Goal: Task Accomplishment & Management: Manage account settings

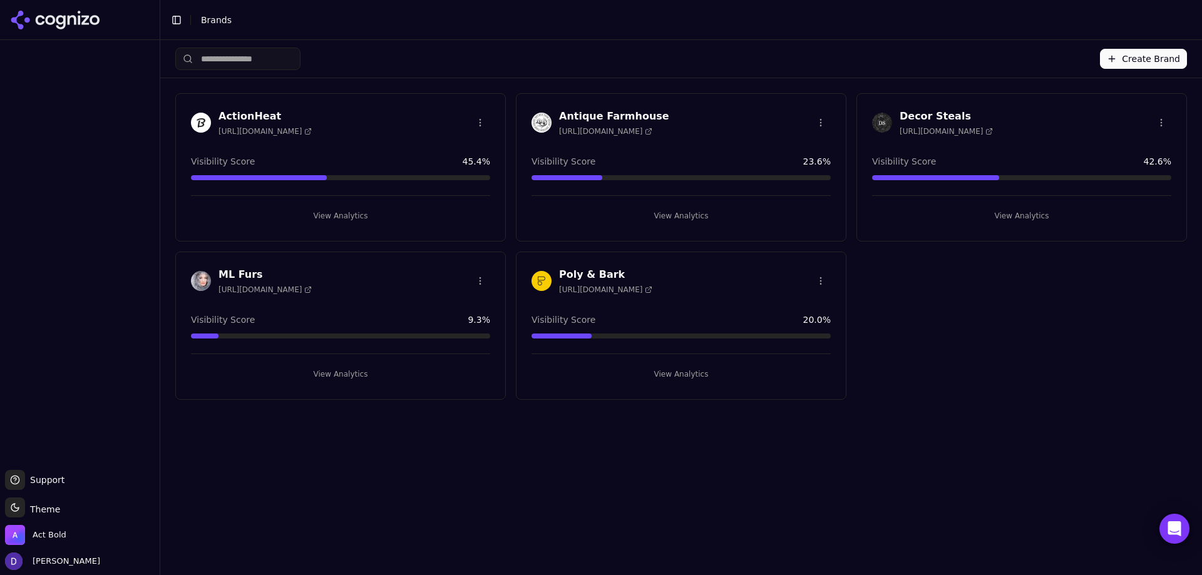
click at [232, 267] on h3 "ML Furs" at bounding box center [264, 274] width 93 height 15
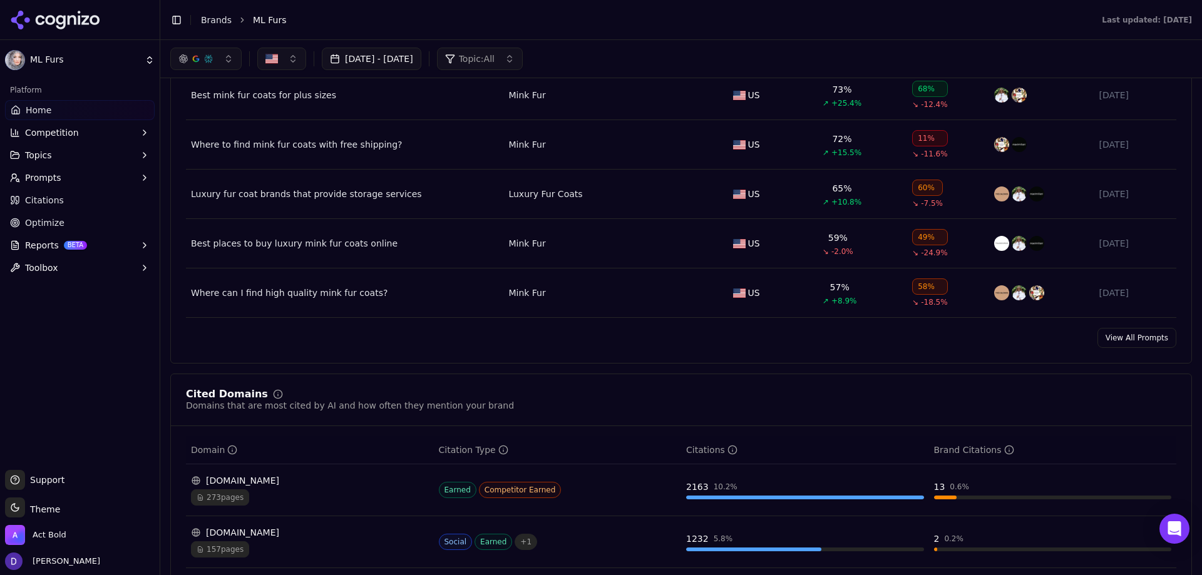
scroll to position [939, 0]
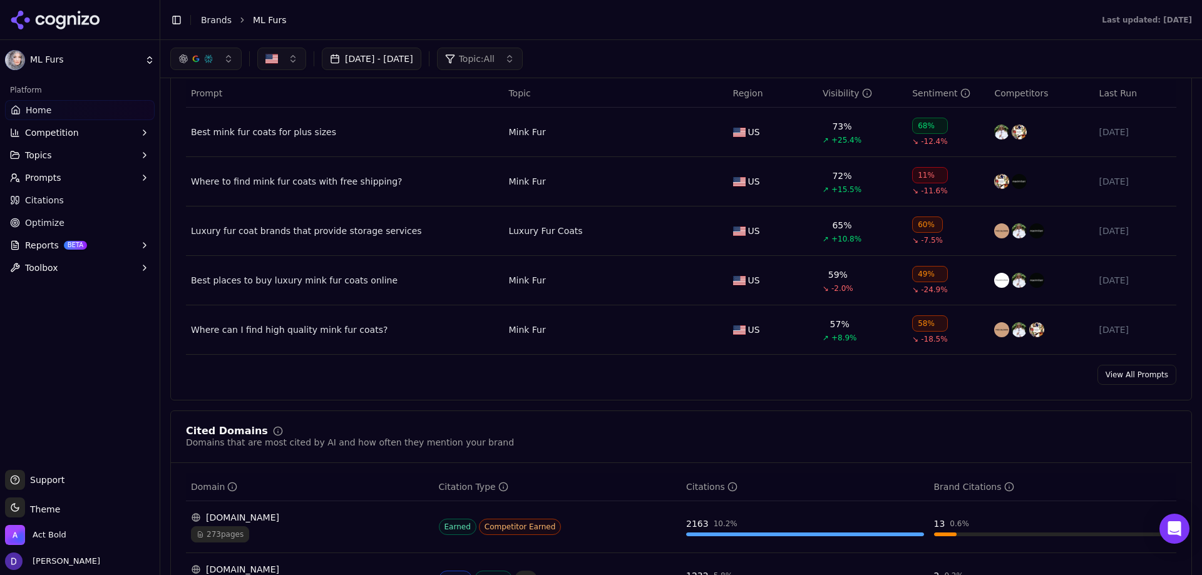
click at [1110, 378] on link "View All Prompts" at bounding box center [1136, 375] width 79 height 20
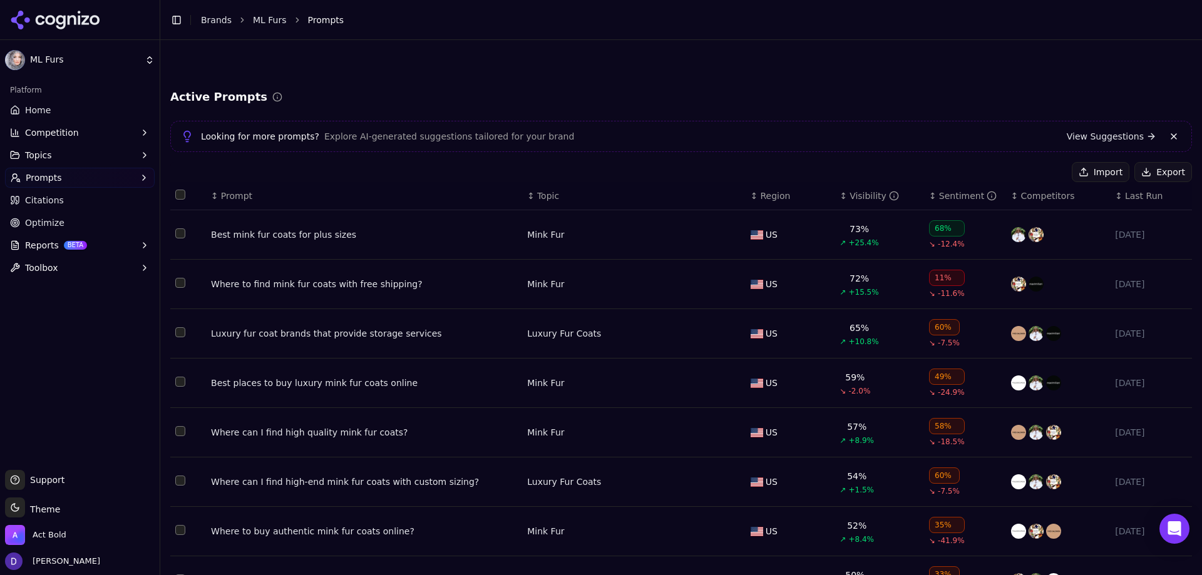
scroll to position [170, 0]
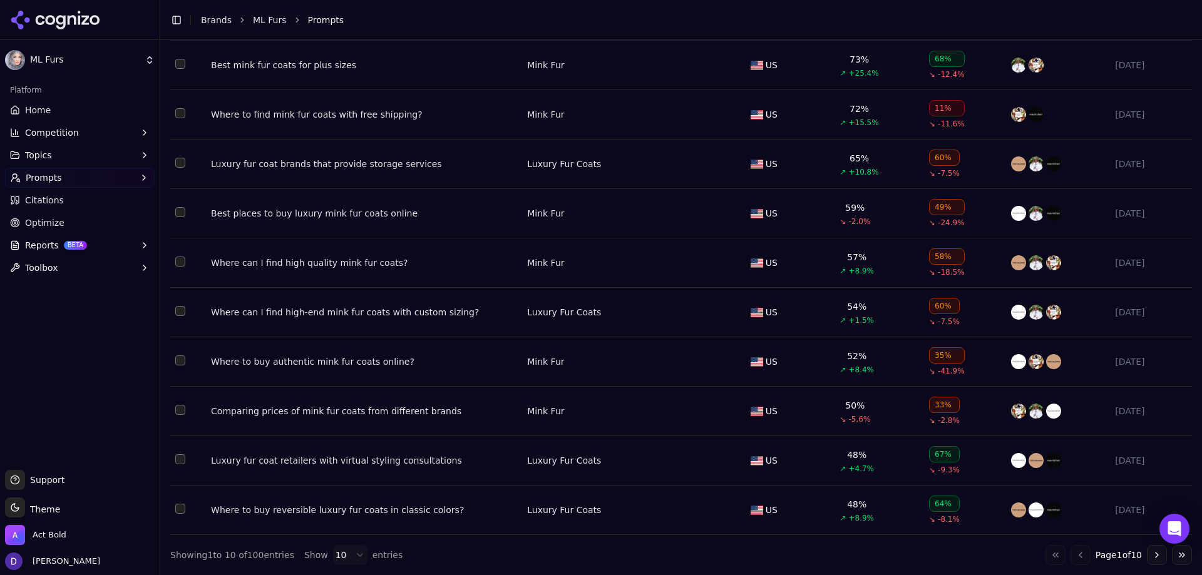
click at [336, 550] on html "ML Furs Platform Home Competition Topics Prompts Citations Optimize Reports BET…" at bounding box center [601, 287] width 1202 height 575
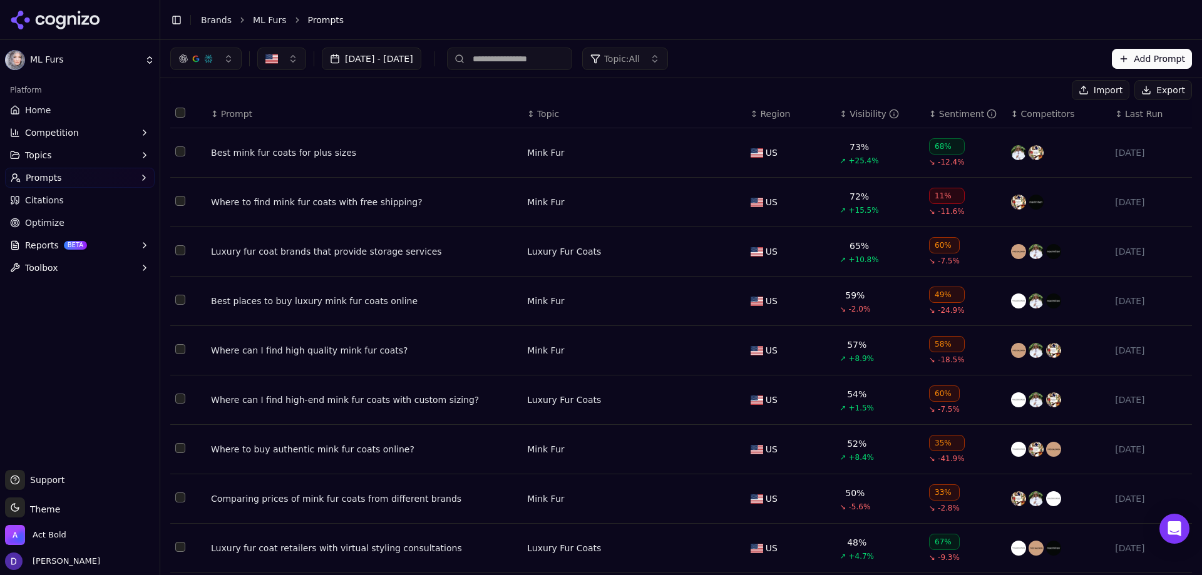
scroll to position [0, 0]
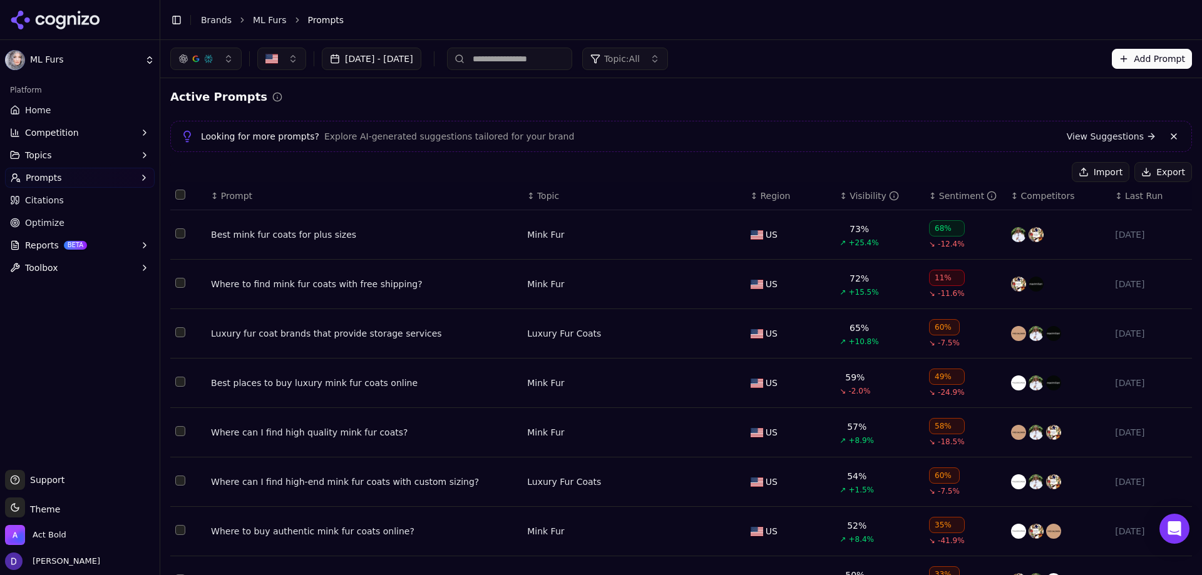
click at [179, 198] on button "Select all rows" at bounding box center [180, 195] width 10 height 10
click at [1031, 145] on div "Looking for more prompts? Explore AI-generated suggestions tailored for your br…" at bounding box center [680, 136] width 1021 height 31
click at [1030, 165] on button "Deactivate ( 100 )" at bounding box center [1015, 172] width 103 height 20
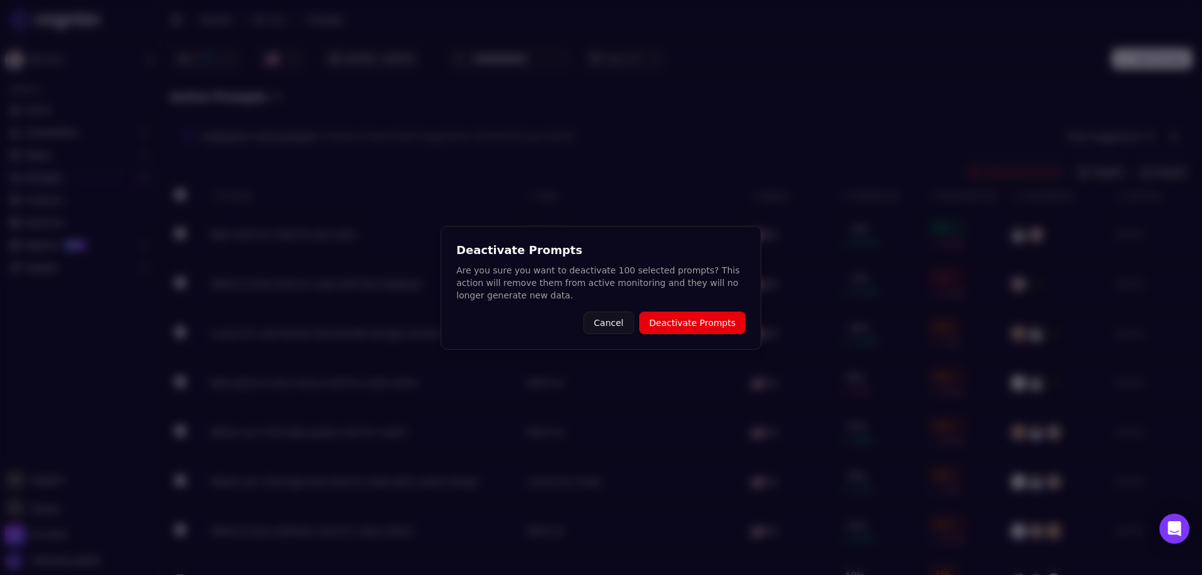
click at [696, 341] on div "Deactivate Prompts Are you sure you want to deactivate 100 selected prompts? Th…" at bounding box center [601, 288] width 320 height 124
click at [697, 324] on button "Deactivate Prompts" at bounding box center [692, 323] width 106 height 23
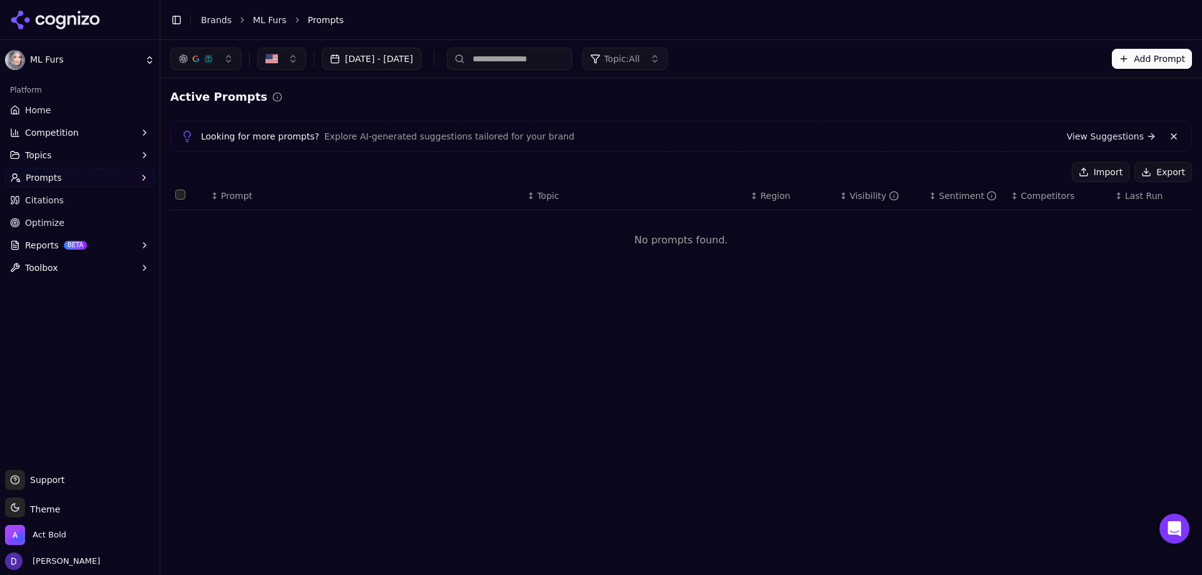
click at [1098, 170] on button "Import" at bounding box center [1101, 172] width 58 height 20
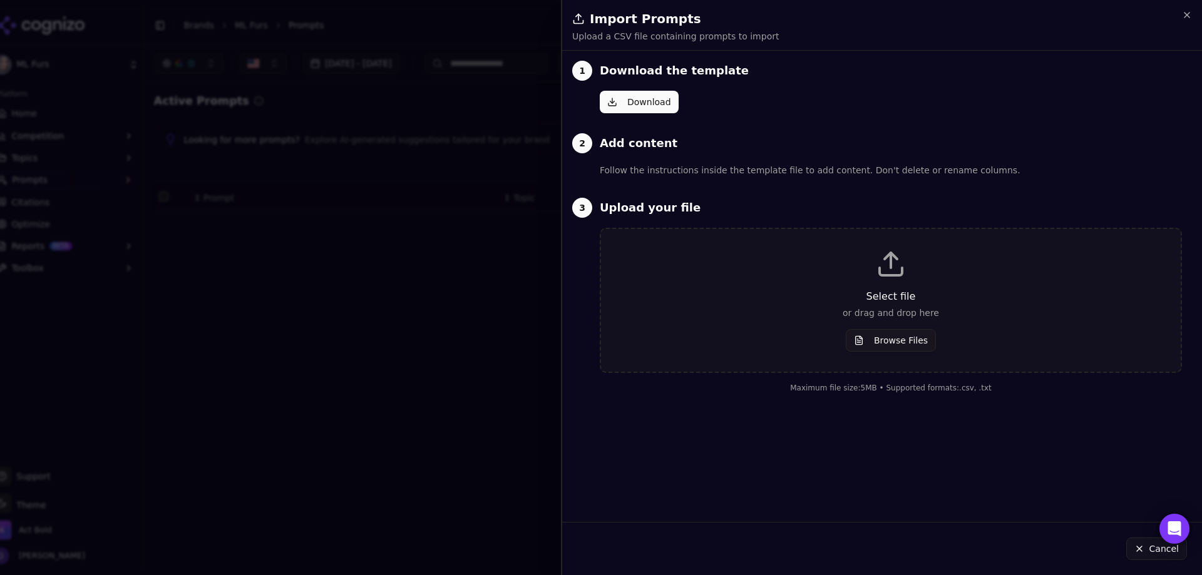
click at [902, 292] on p "Select file" at bounding box center [891, 296] width 540 height 15
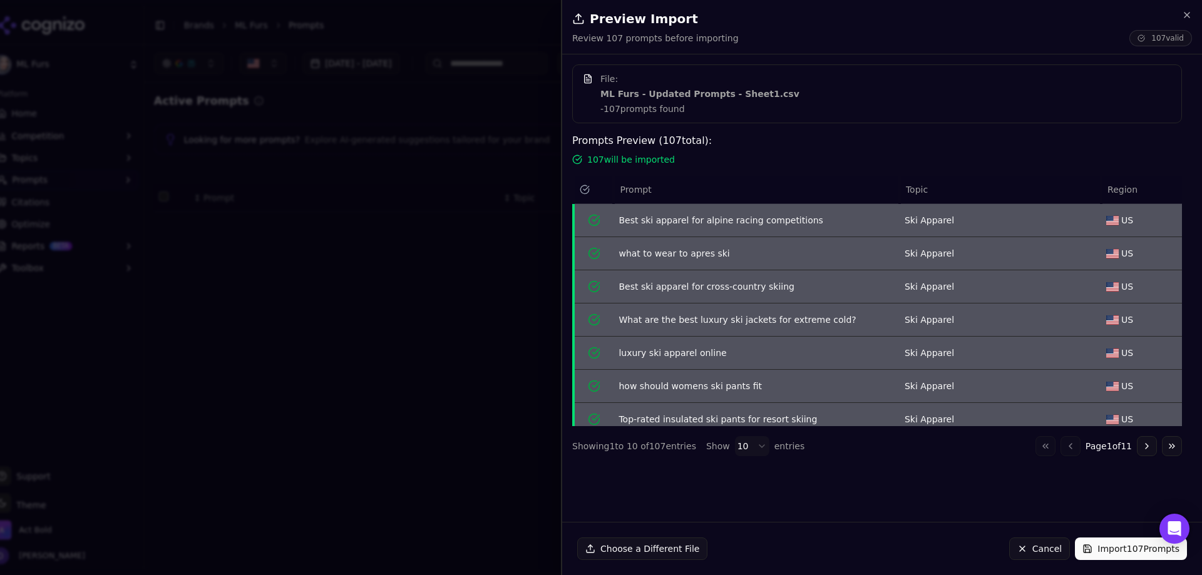
click at [1118, 549] on button "Import 107 Prompts" at bounding box center [1131, 549] width 112 height 23
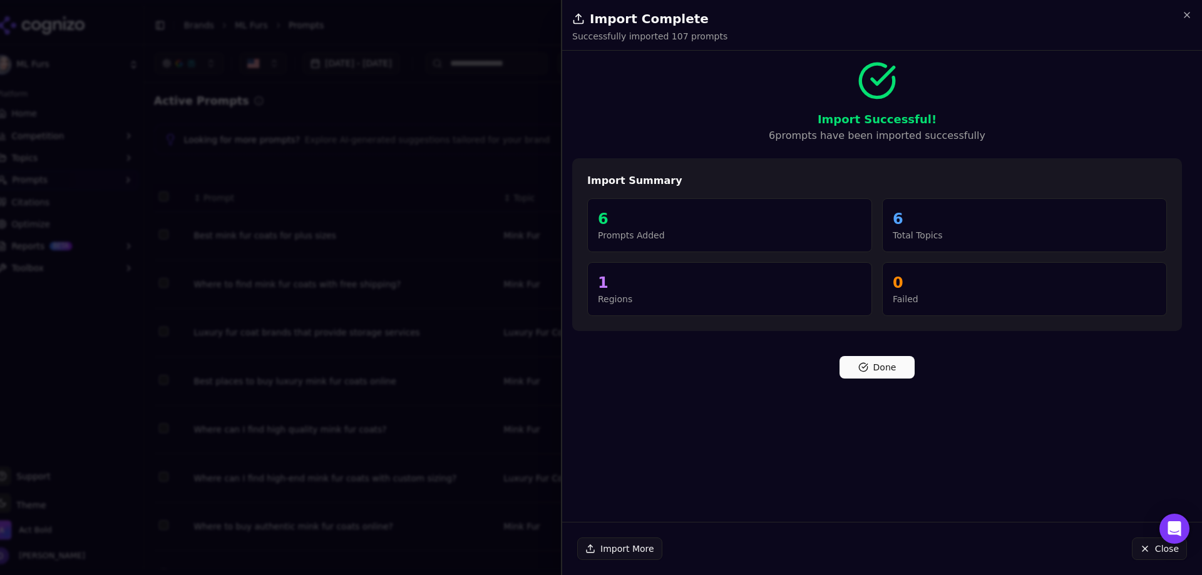
click at [892, 372] on button "Done" at bounding box center [876, 367] width 75 height 23
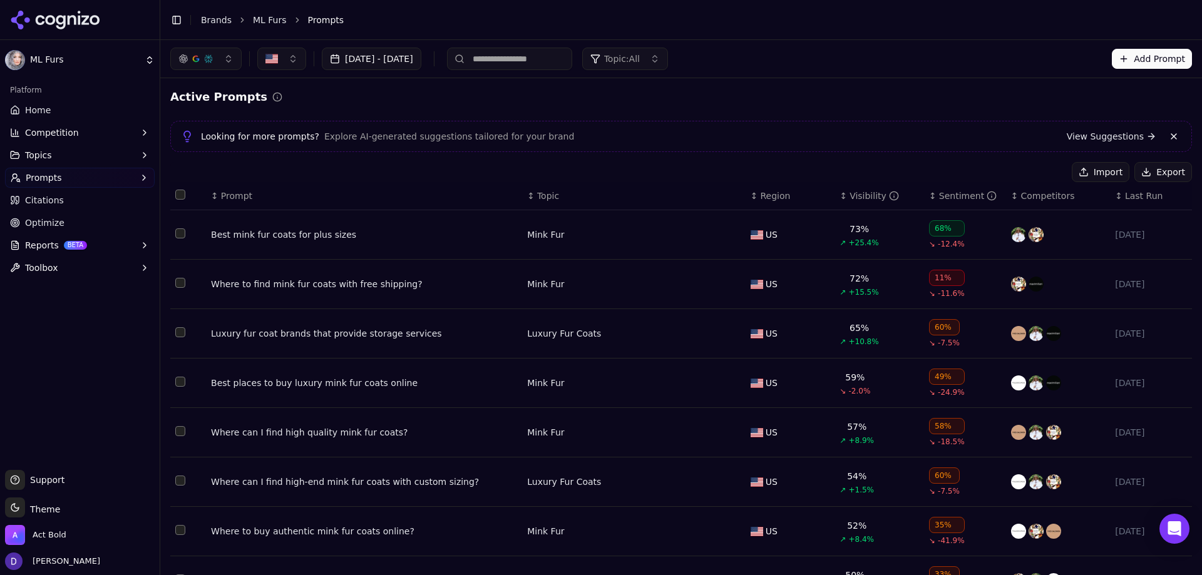
click at [39, 119] on link "Home" at bounding box center [80, 110] width 150 height 20
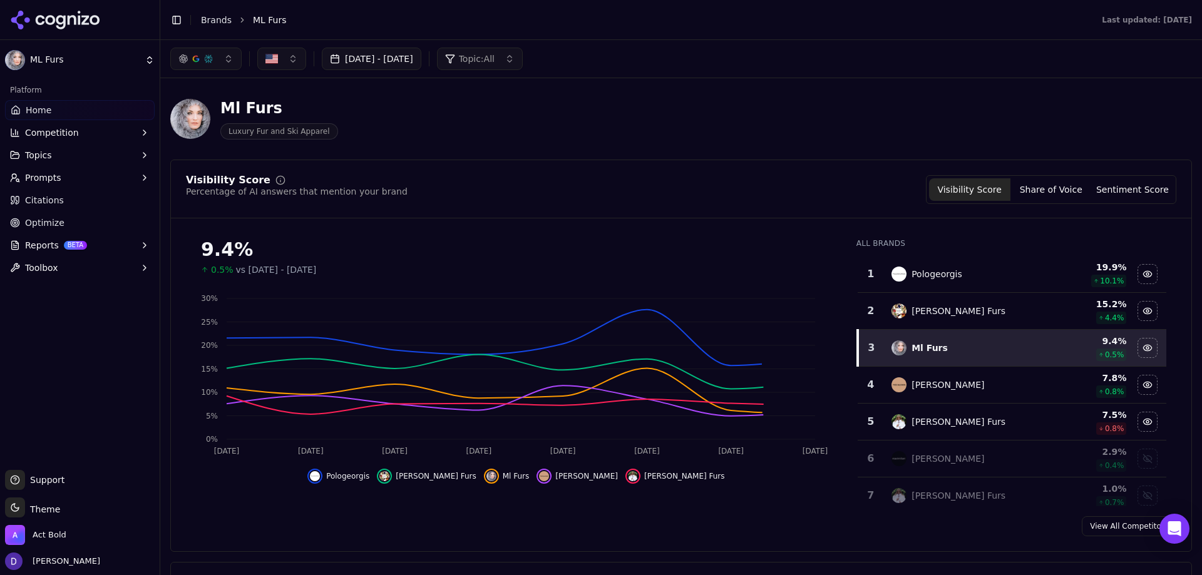
click at [369, 58] on button "[DATE] - [DATE]" at bounding box center [372, 59] width 100 height 23
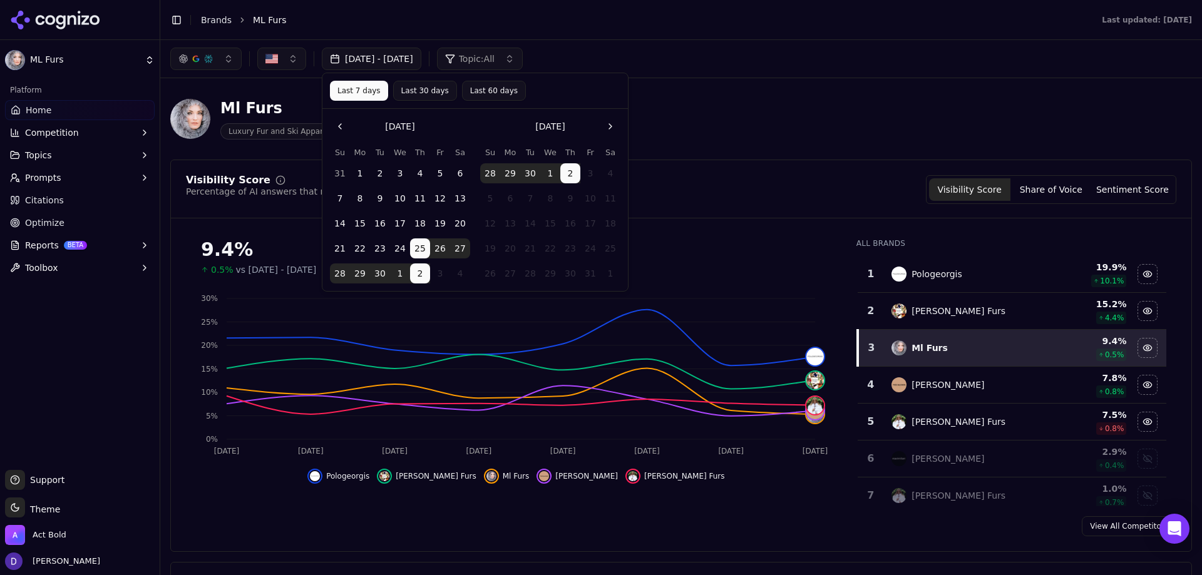
click at [545, 176] on button "1" at bounding box center [550, 173] width 20 height 20
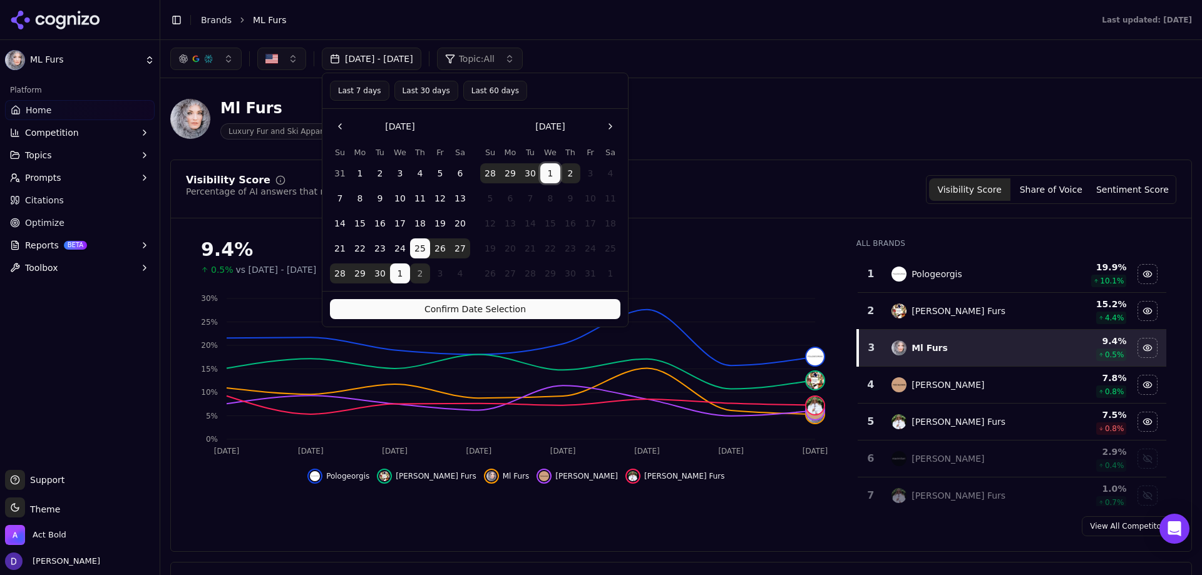
click at [569, 178] on button "2" at bounding box center [570, 173] width 20 height 20
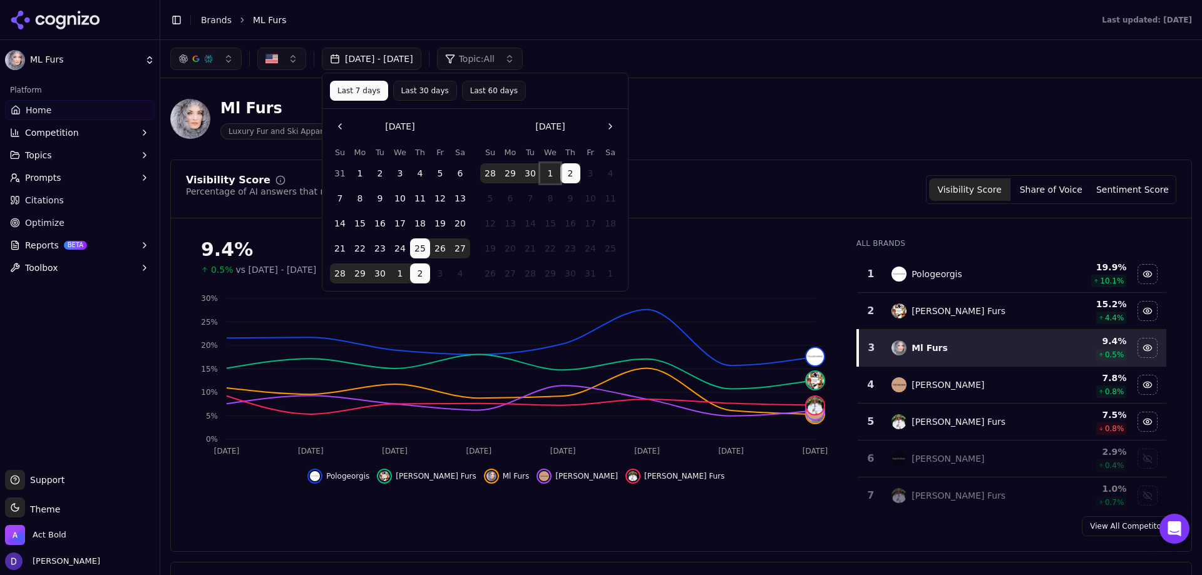
click at [548, 174] on button "1" at bounding box center [550, 173] width 20 height 20
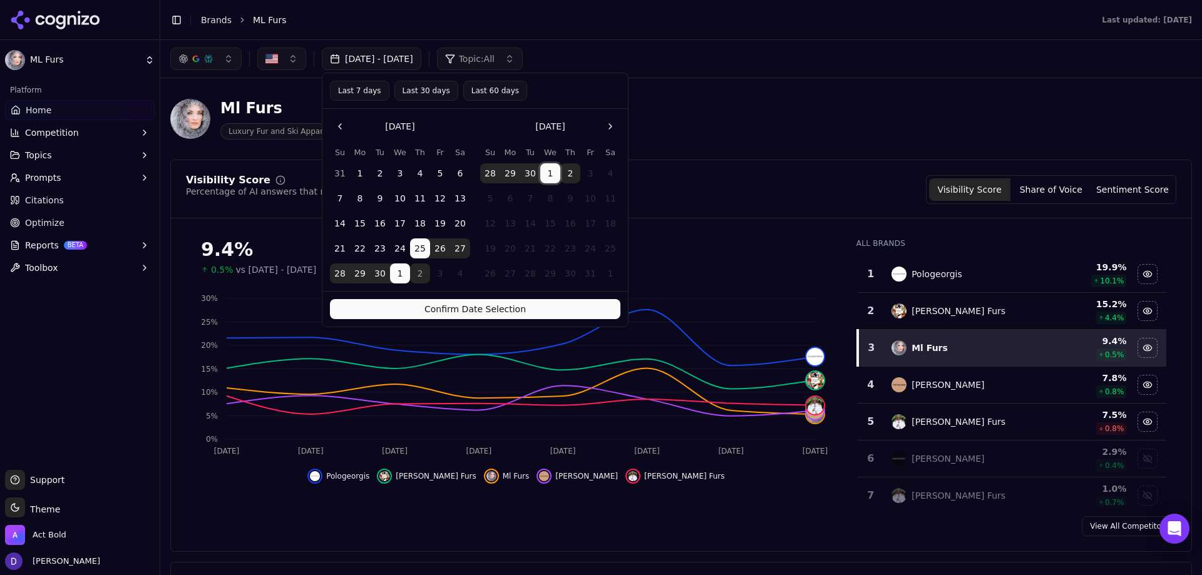
click at [416, 272] on button "2" at bounding box center [420, 274] width 20 height 20
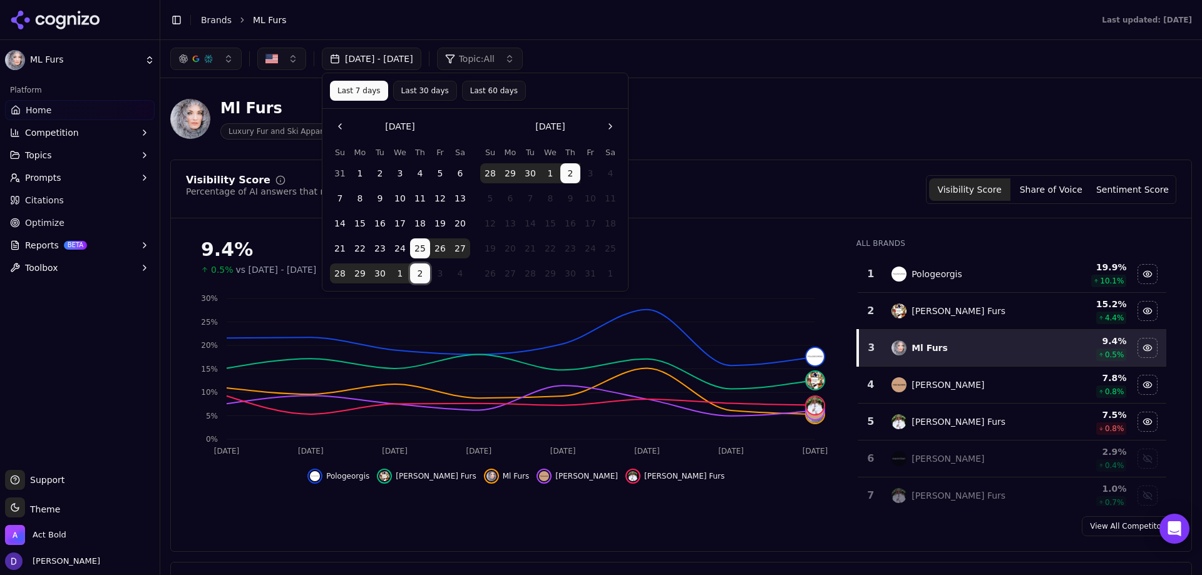
click at [401, 277] on button "1" at bounding box center [400, 274] width 20 height 20
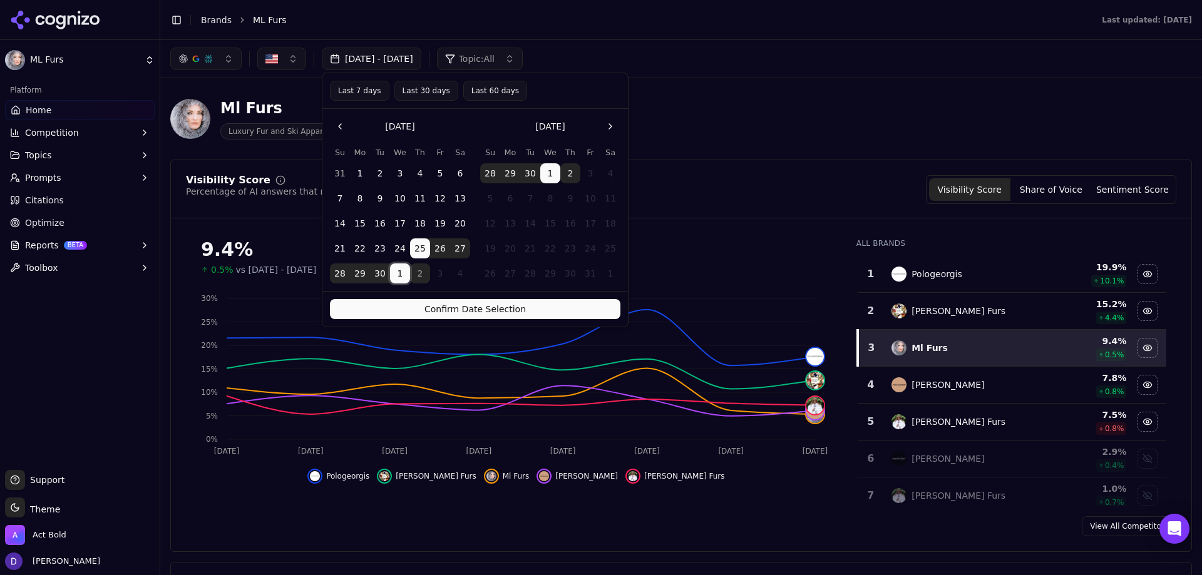
click at [561, 173] on button "2" at bounding box center [570, 173] width 20 height 20
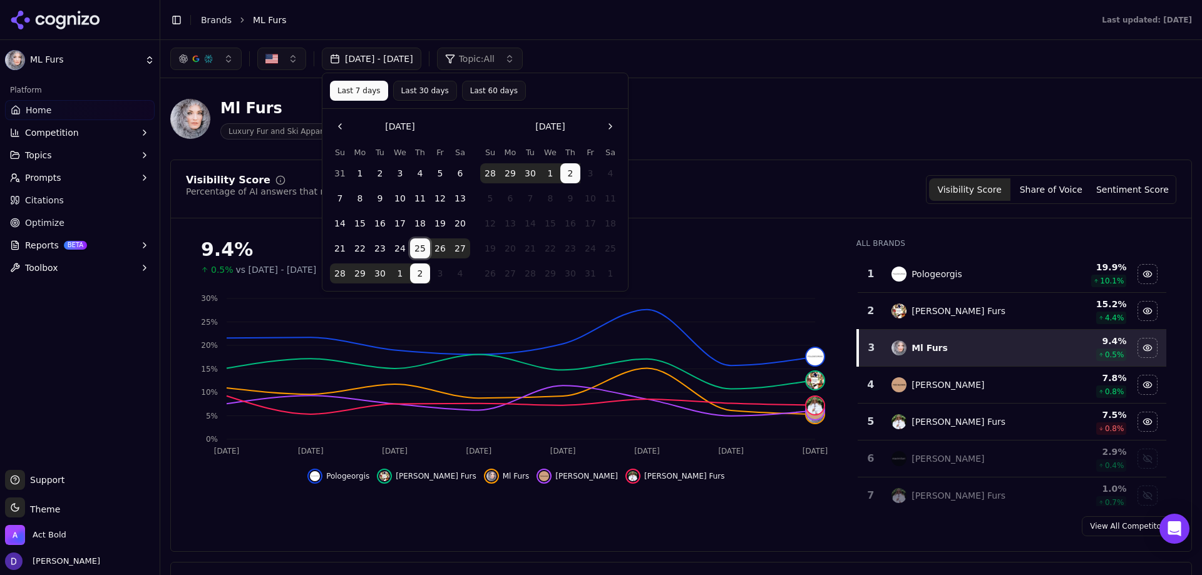
click at [418, 252] on button "25" at bounding box center [420, 248] width 20 height 20
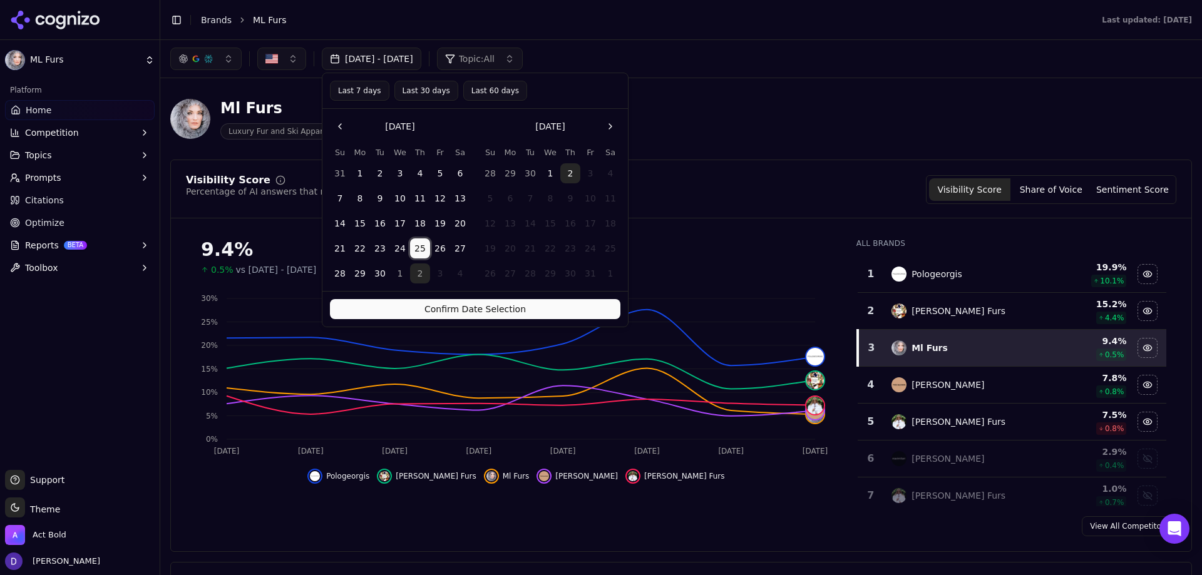
click at [727, 197] on div "Visibility Score Percentage of AI answers that mention your brand Visibility Sc…" at bounding box center [681, 189] width 990 height 29
